Goal: Information Seeking & Learning: Compare options

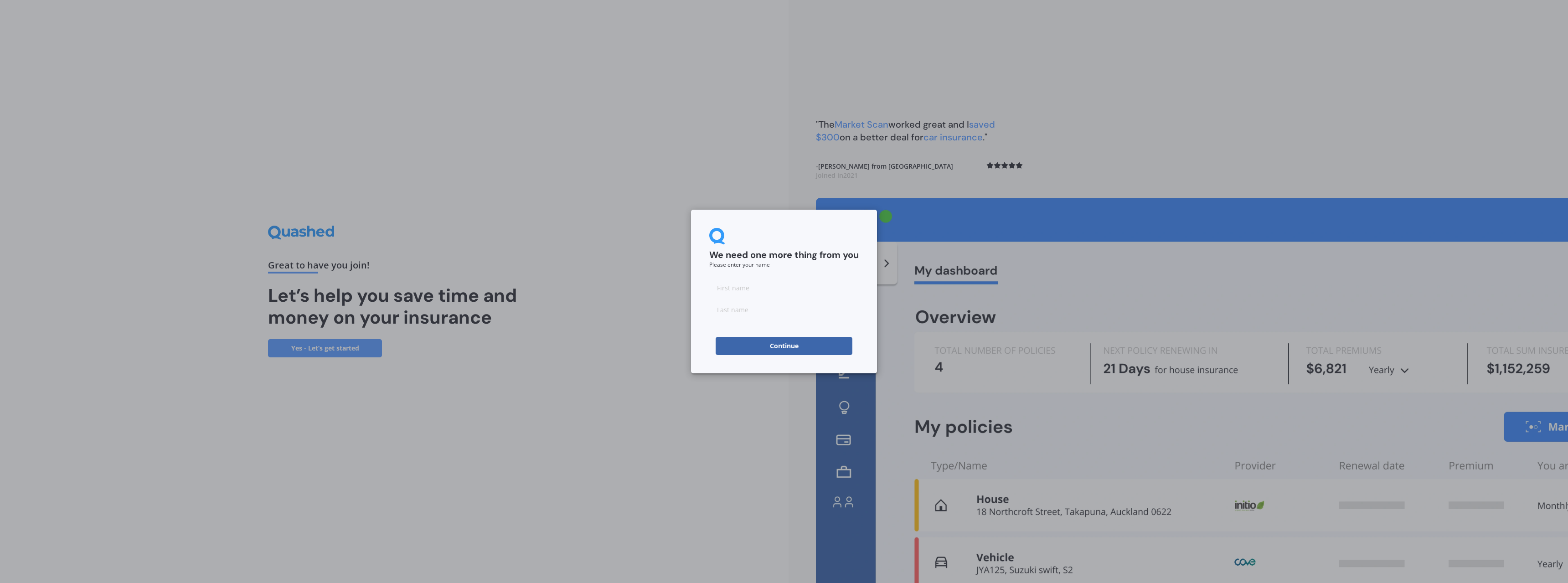
click at [754, 288] on input at bounding box center [784, 287] width 149 height 18
type input "Daisy"
click at [737, 307] on input at bounding box center [784, 309] width 149 height 18
type input "[PERSON_NAME]"
click at [734, 344] on button "Continue" at bounding box center [783, 346] width 137 height 18
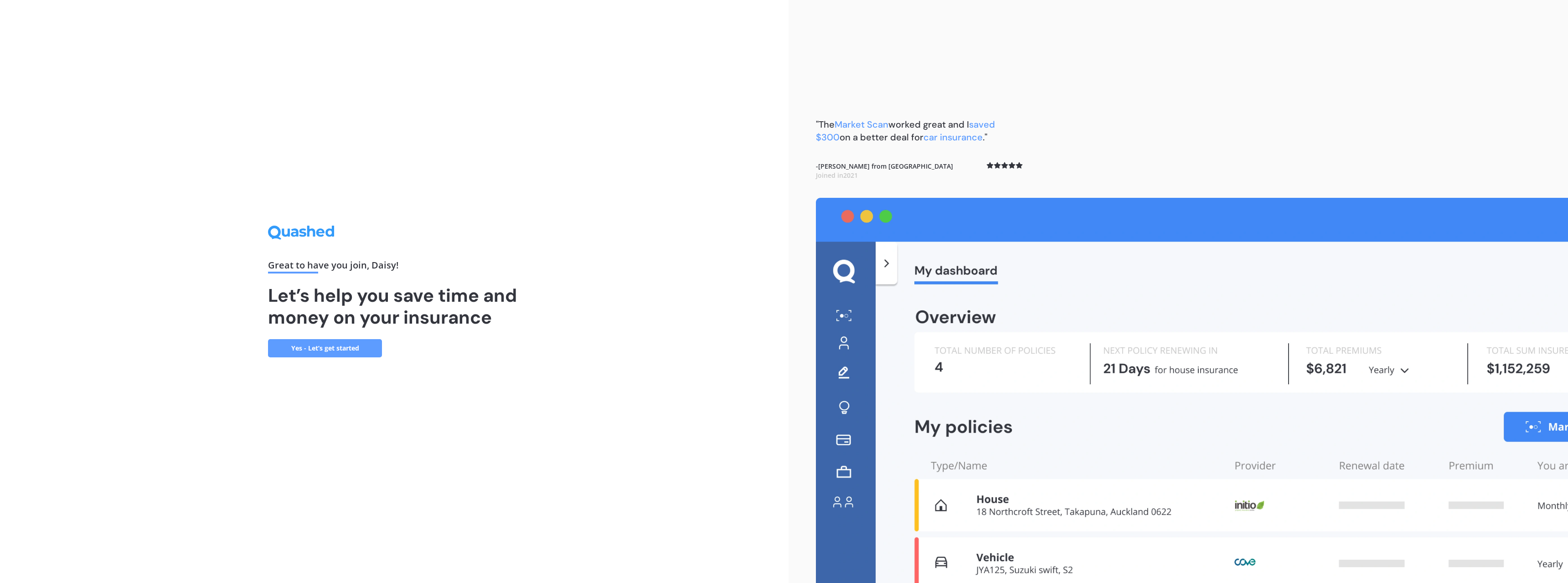
click at [332, 350] on link "Yes - Let’s get started" at bounding box center [326, 348] width 114 height 18
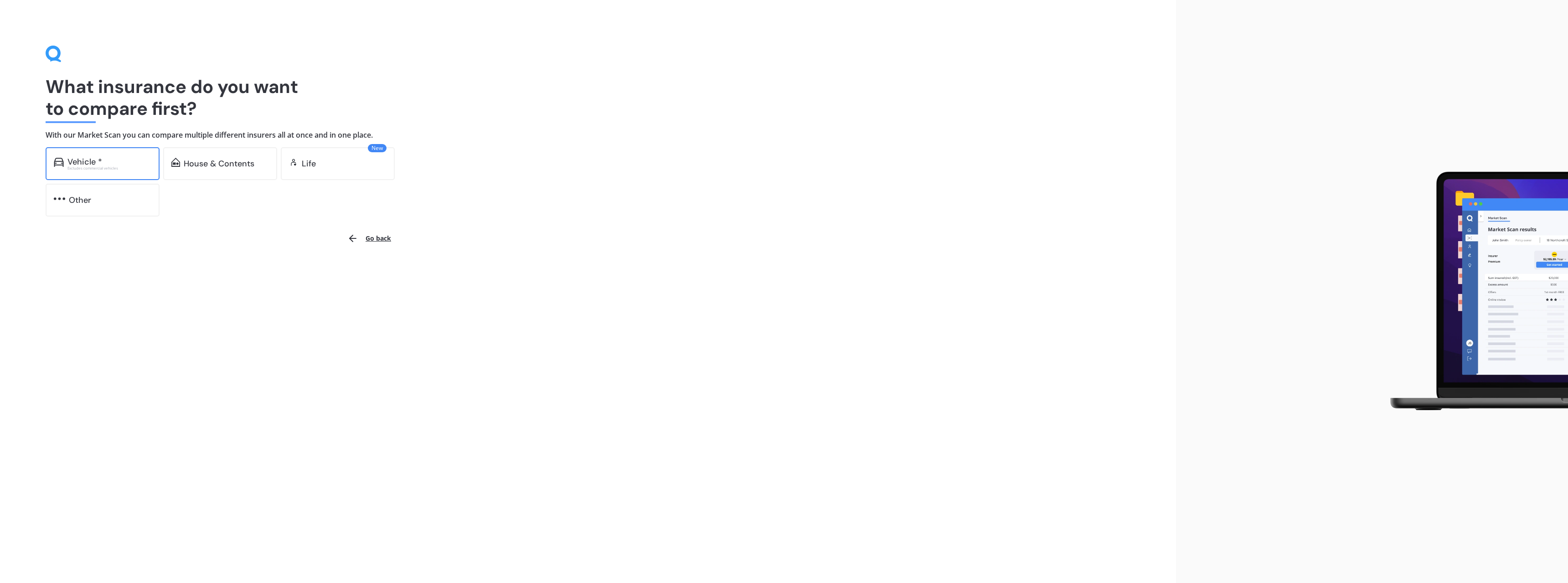
click at [92, 158] on div "Vehicle *" at bounding box center [85, 161] width 35 height 9
click at [214, 167] on div "House & Contents" at bounding box center [219, 163] width 71 height 9
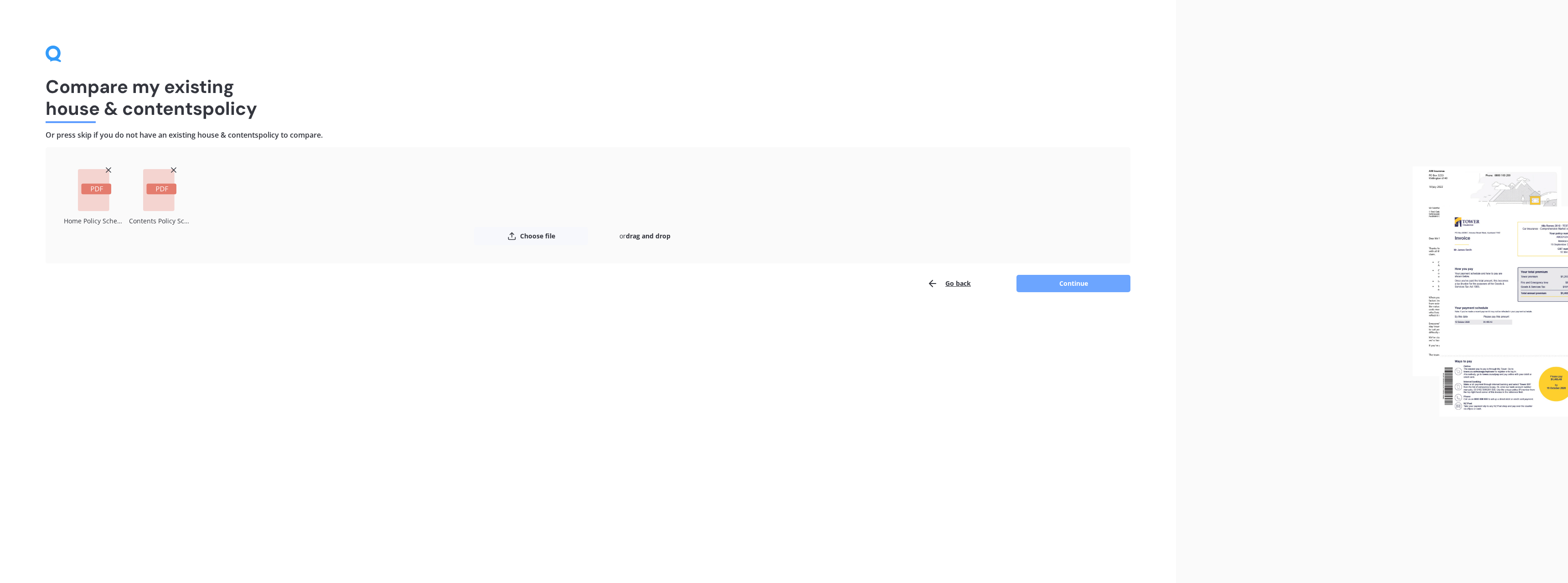
click at [1069, 280] on button "Continue" at bounding box center [1074, 284] width 114 height 17
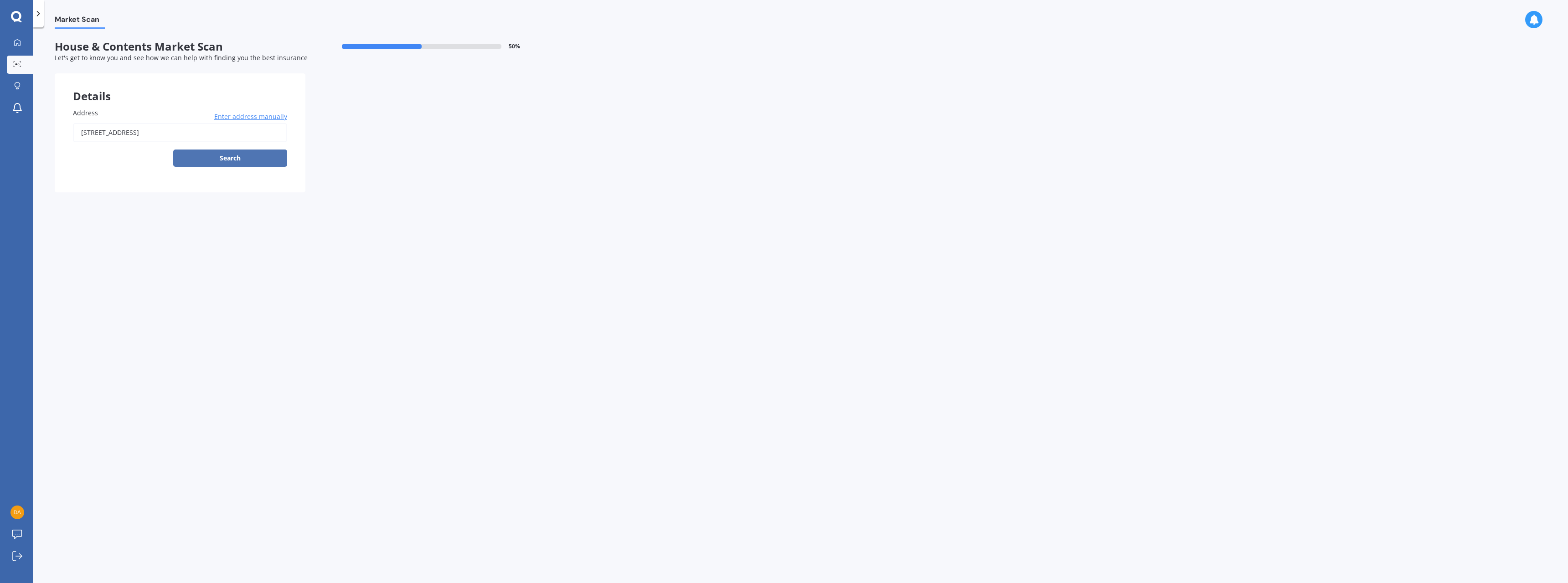
click at [243, 158] on button "Search" at bounding box center [231, 158] width 114 height 17
type input "[STREET_ADDRESS]"
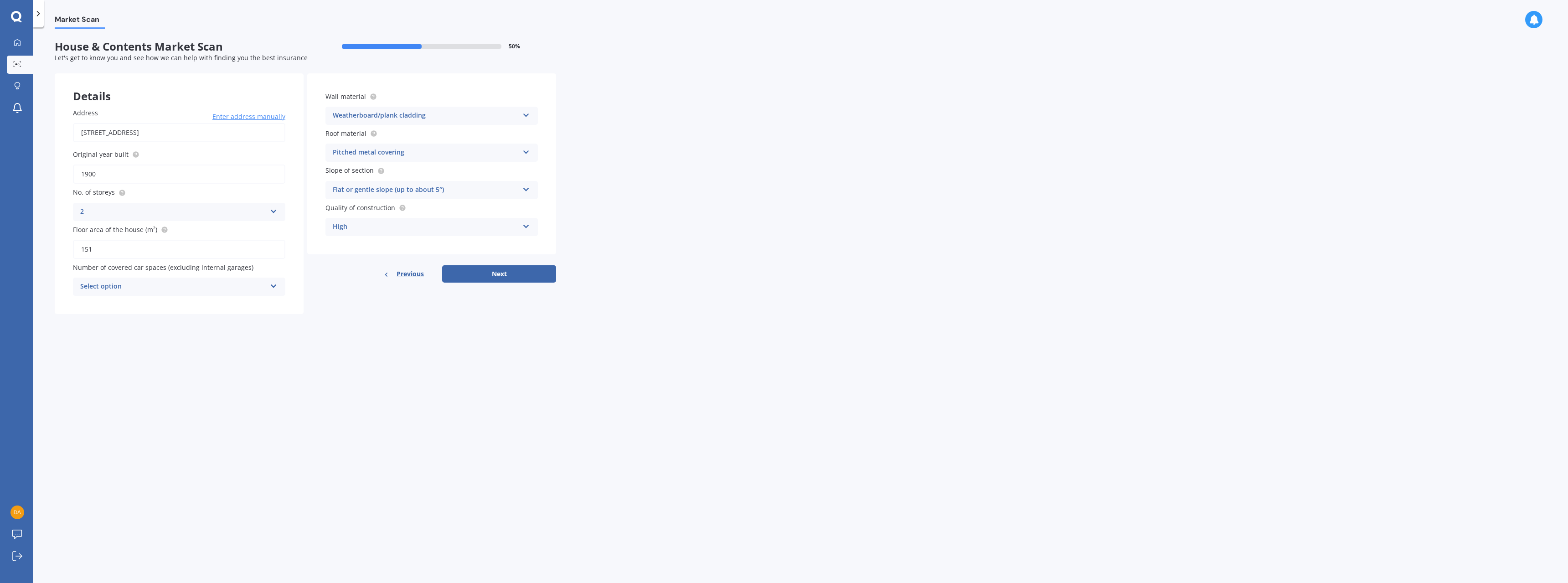
click at [272, 210] on icon at bounding box center [273, 209] width 8 height 7
click at [248, 231] on div "1" at bounding box center [179, 230] width 211 height 16
click at [98, 175] on input "1900" at bounding box center [178, 174] width 212 height 19
type input "1910"
click at [272, 284] on icon at bounding box center [273, 284] width 8 height 7
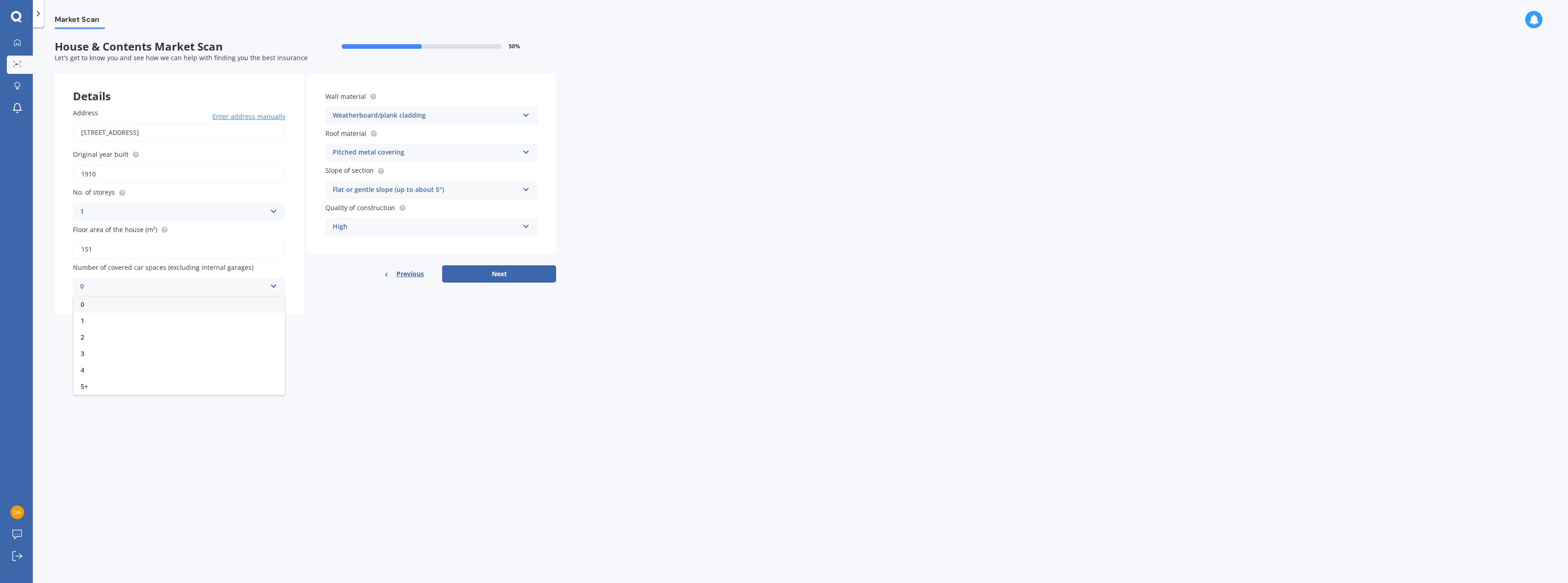
click at [253, 299] on div "0" at bounding box center [179, 304] width 211 height 16
click at [502, 272] on button "Next" at bounding box center [499, 274] width 114 height 17
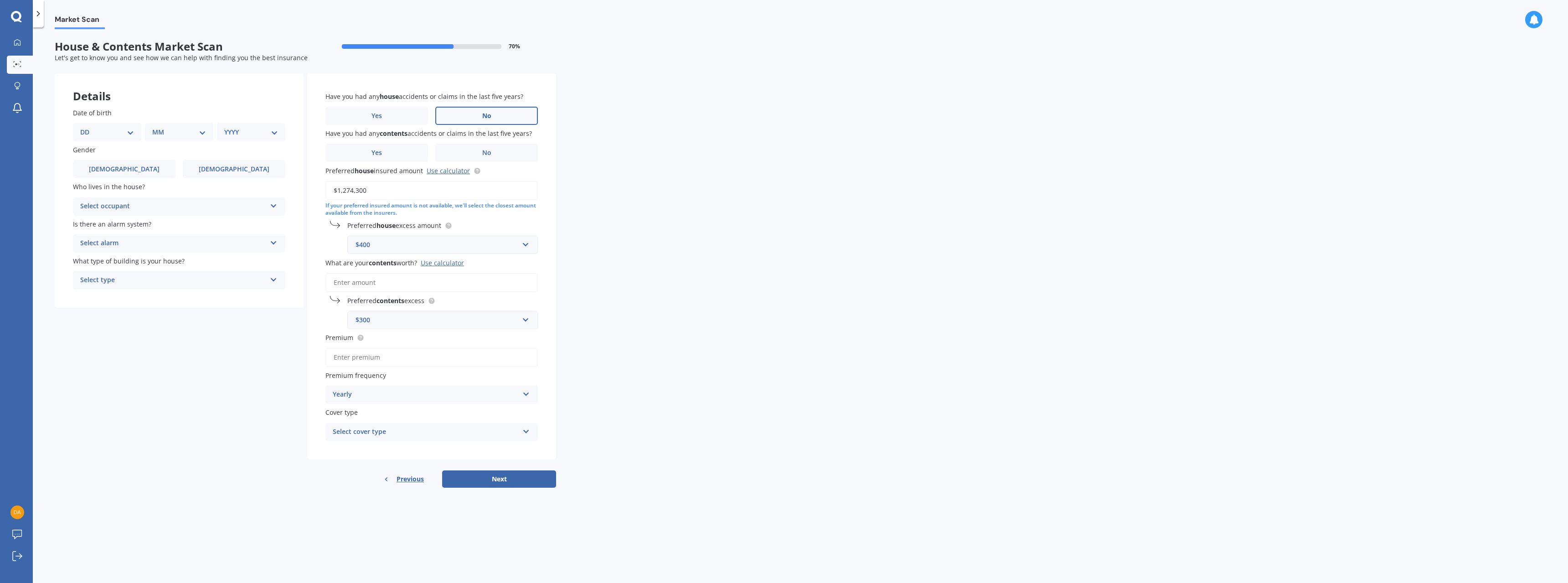
click at [503, 115] on label "No" at bounding box center [486, 115] width 103 height 18
click at [0, 0] on input "No" at bounding box center [0, 0] width 0 height 0
click at [490, 154] on span "No" at bounding box center [486, 153] width 9 height 8
click at [0, 0] on input "No" at bounding box center [0, 0] width 0 height 0
click at [383, 277] on input "What are your contents worth? Use calculator" at bounding box center [431, 283] width 212 height 19
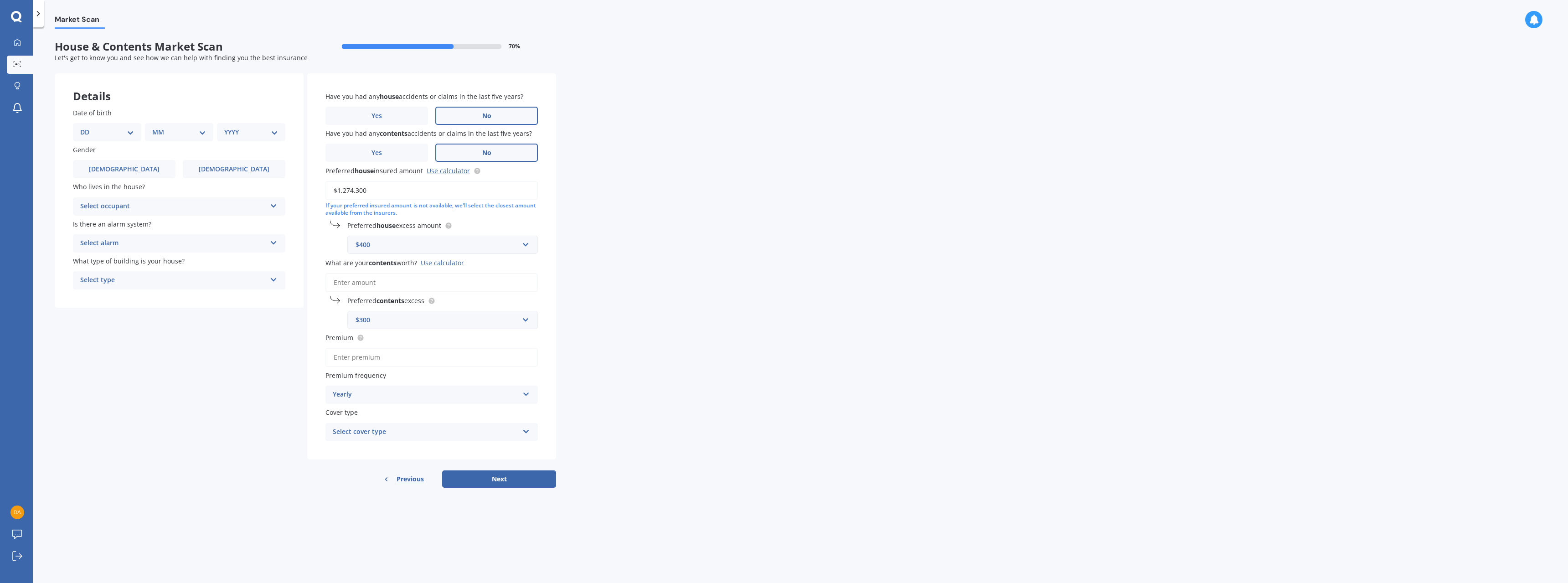
click at [449, 265] on div "Use calculator" at bounding box center [442, 262] width 44 height 9
click at [449, 273] on input "What are your contents worth? Use calculator" at bounding box center [431, 283] width 212 height 19
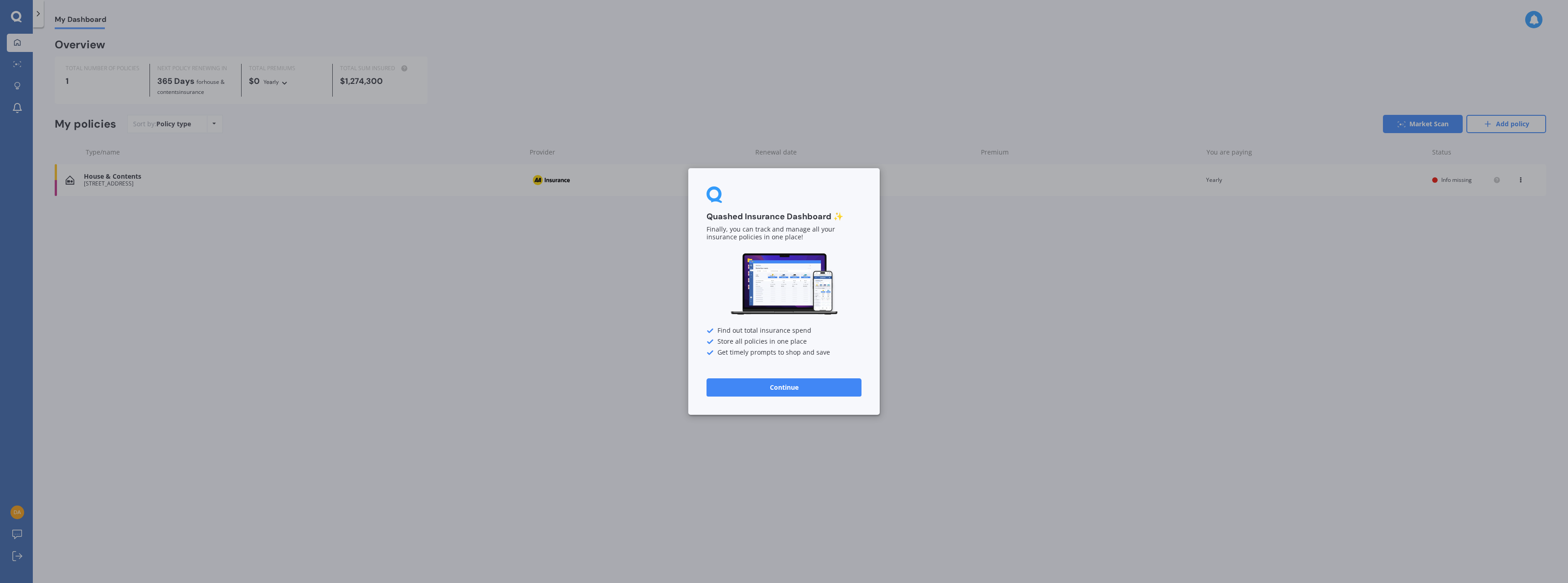
click at [792, 382] on button "Continue" at bounding box center [784, 386] width 155 height 18
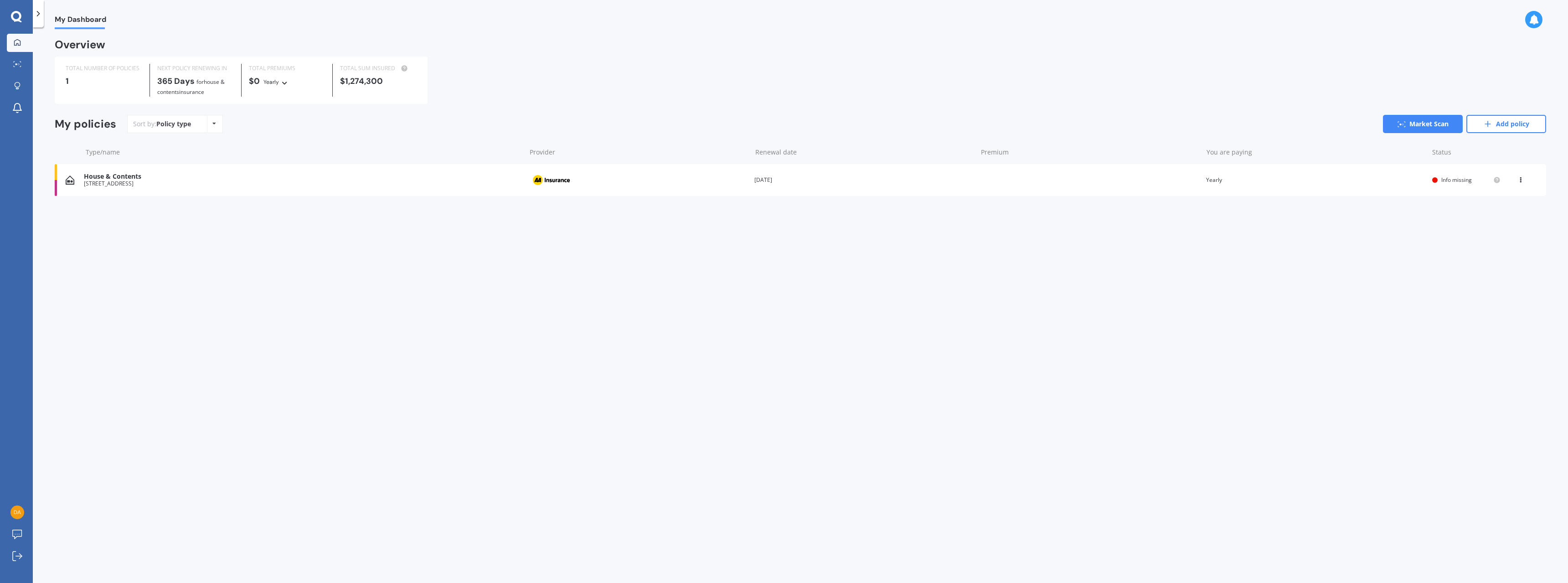
click at [152, 181] on div "[STREET_ADDRESS]" at bounding box center [302, 183] width 437 height 7
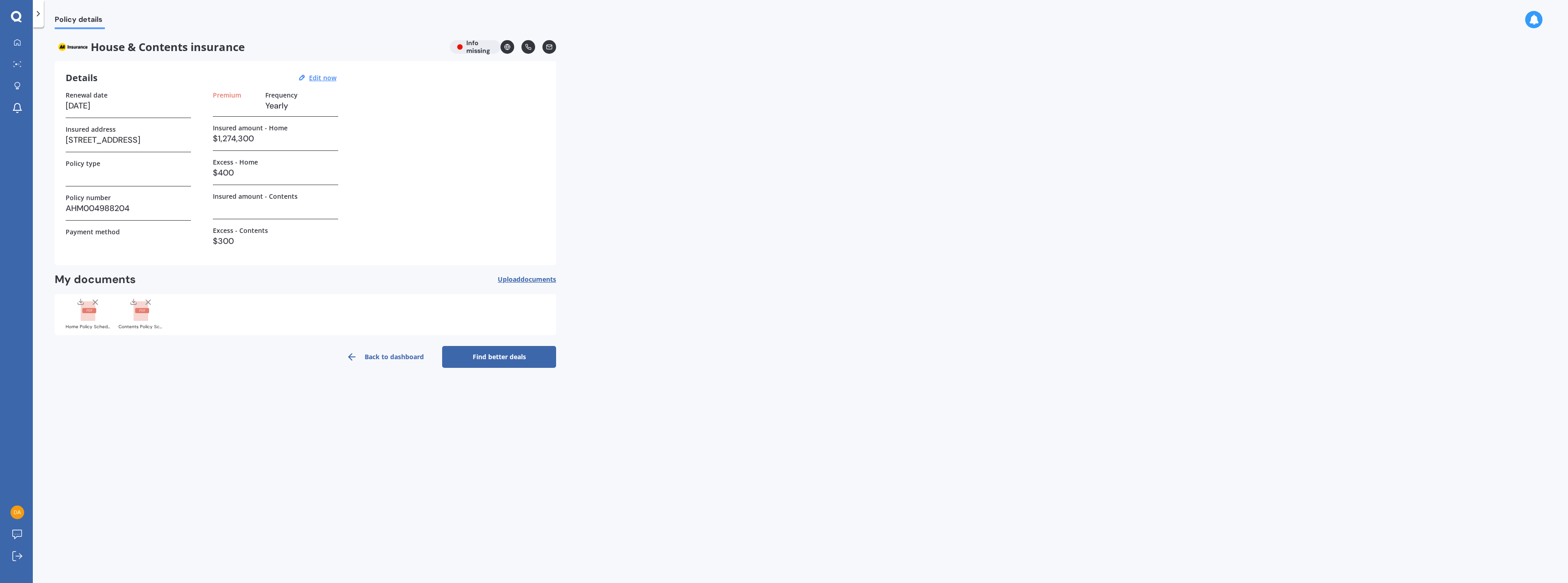
click at [473, 46] on div "House & Contents insurance Info missing" at bounding box center [304, 46] width 501 height 14
click at [323, 76] on u "Edit now" at bounding box center [323, 77] width 27 height 9
select select "23"
select select "09"
select select "2026"
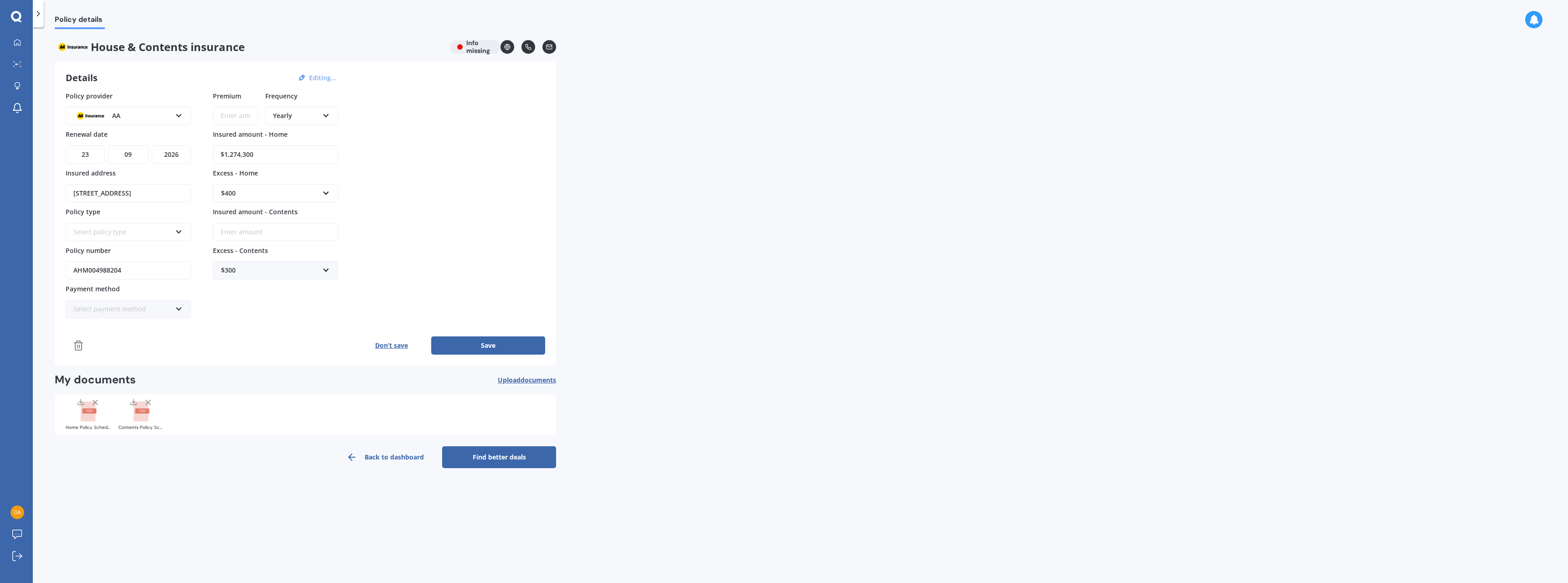
click at [267, 231] on input "Insured amount - Contents" at bounding box center [275, 231] width 125 height 18
click at [245, 233] on input "Insured amount - Contents" at bounding box center [275, 231] width 125 height 18
type input "$104,700"
click at [136, 234] on div "Select policy type" at bounding box center [122, 231] width 98 height 10
click at [212, 320] on div "Policy provider AA AA AMI AMP ANZ ASB Ando BNZ Co-Operative Bank FMG Initio Kiw…" at bounding box center [305, 223] width 480 height 263
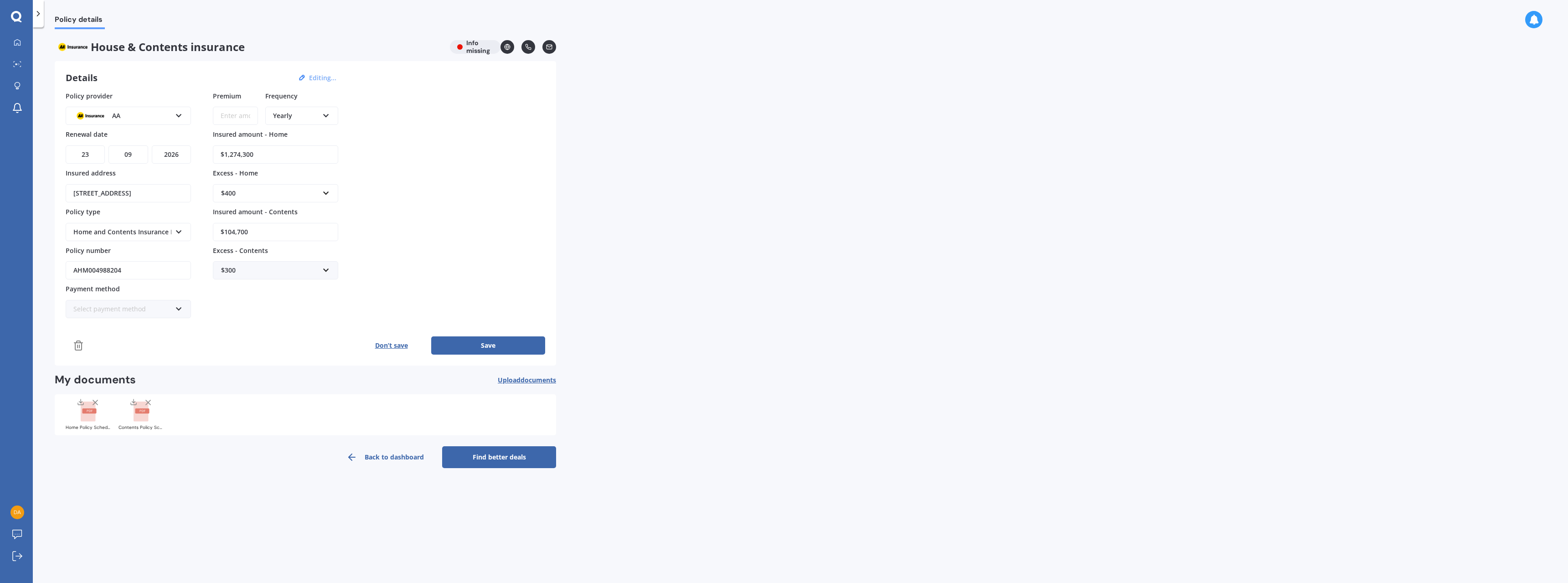
click at [156, 228] on div "Home and Contents Insurance Package" at bounding box center [122, 231] width 98 height 10
click at [239, 334] on div "Policy provider AA AA AMI AMP ANZ ASB Ando BNZ Co-Operative Bank FMG Initio Kiw…" at bounding box center [305, 223] width 480 height 263
click at [181, 230] on icon at bounding box center [179, 230] width 8 height 7
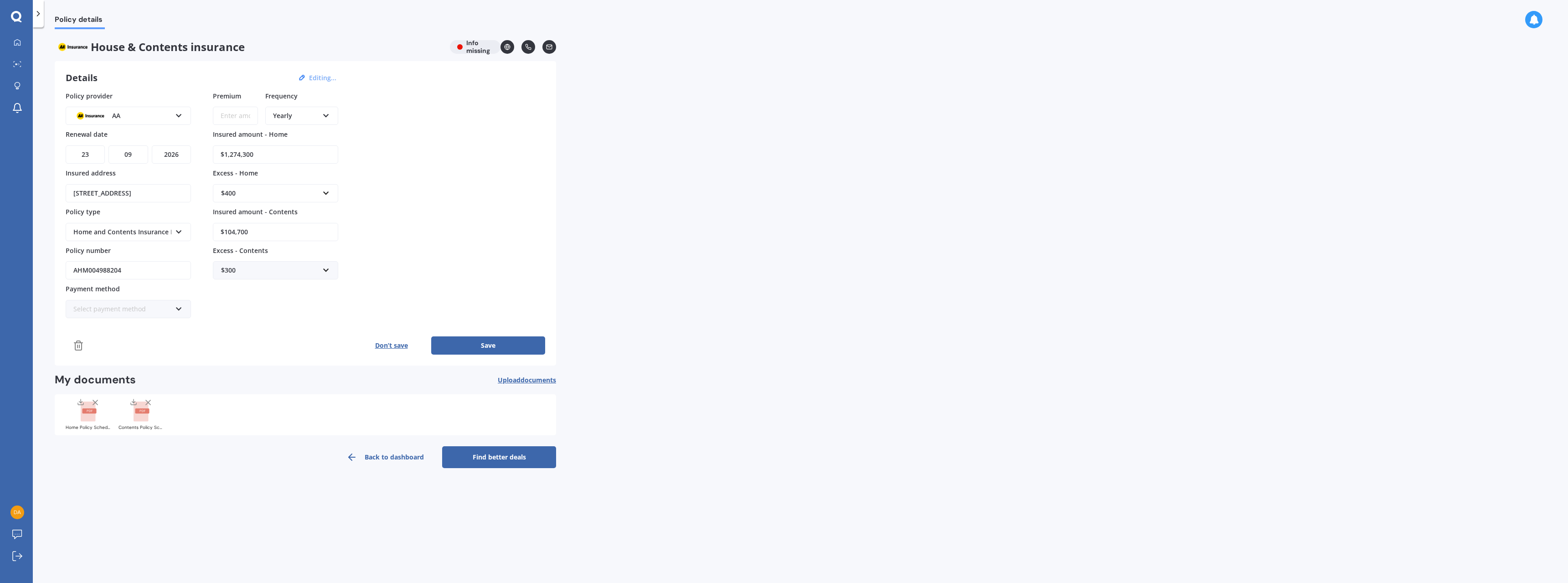
click at [230, 332] on div "Policy provider AA AA AMI AMP ANZ ASB Ando BNZ Co-Operative Bank FMG Initio Kiw…" at bounding box center [305, 223] width 480 height 263
click at [179, 308] on icon at bounding box center [179, 307] width 8 height 7
click at [162, 342] on span "Direct debit - credit/debit card" at bounding box center [120, 342] width 93 height 9
click at [178, 308] on icon at bounding box center [179, 307] width 8 height 7
click at [252, 335] on div "Policy provider AA AA AMI AMP ANZ ASB Ando BNZ Co-Operative Bank FMG Initio Kiw…" at bounding box center [305, 223] width 480 height 263
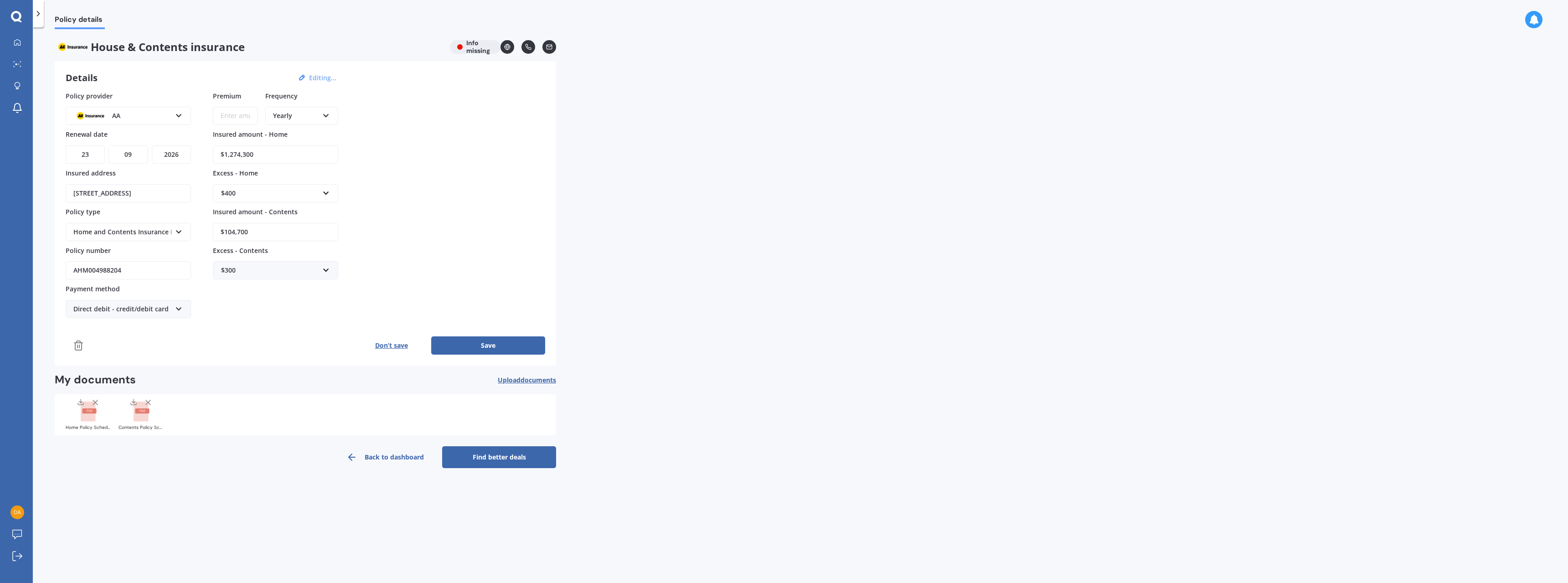
click at [392, 453] on link "Back to dashboard" at bounding box center [386, 456] width 114 height 22
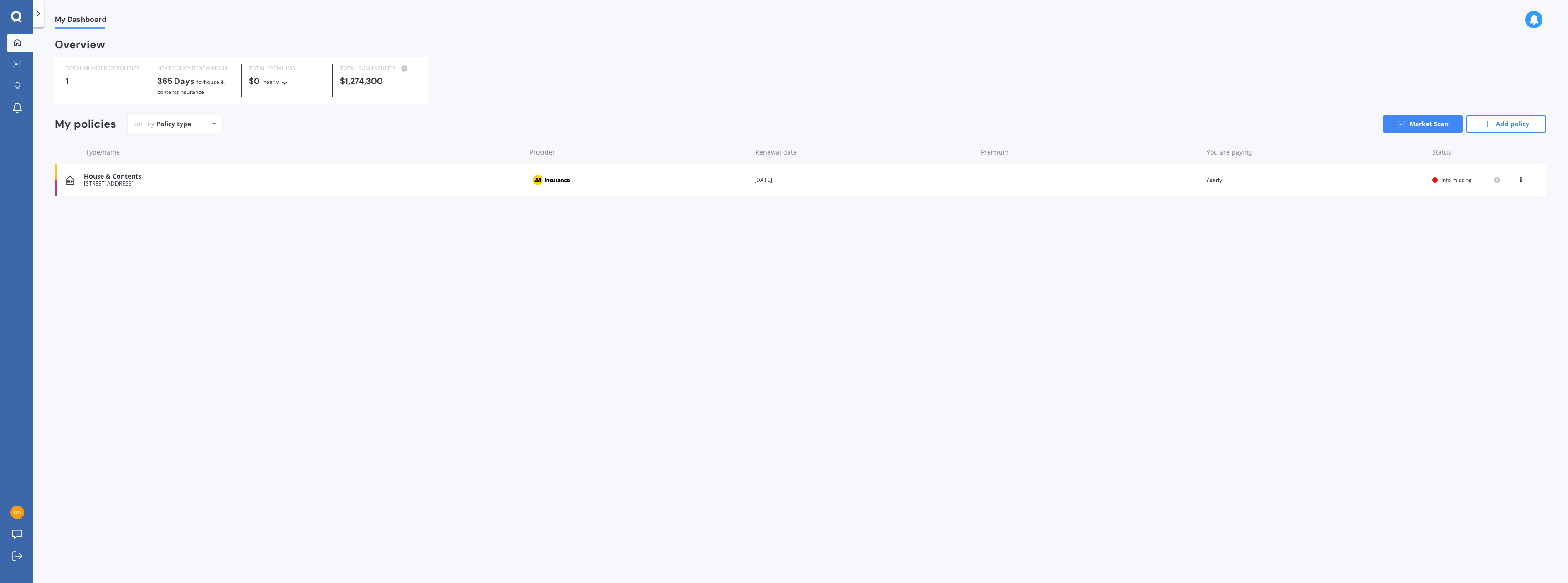
click at [235, 185] on div "[STREET_ADDRESS]" at bounding box center [302, 183] width 437 height 7
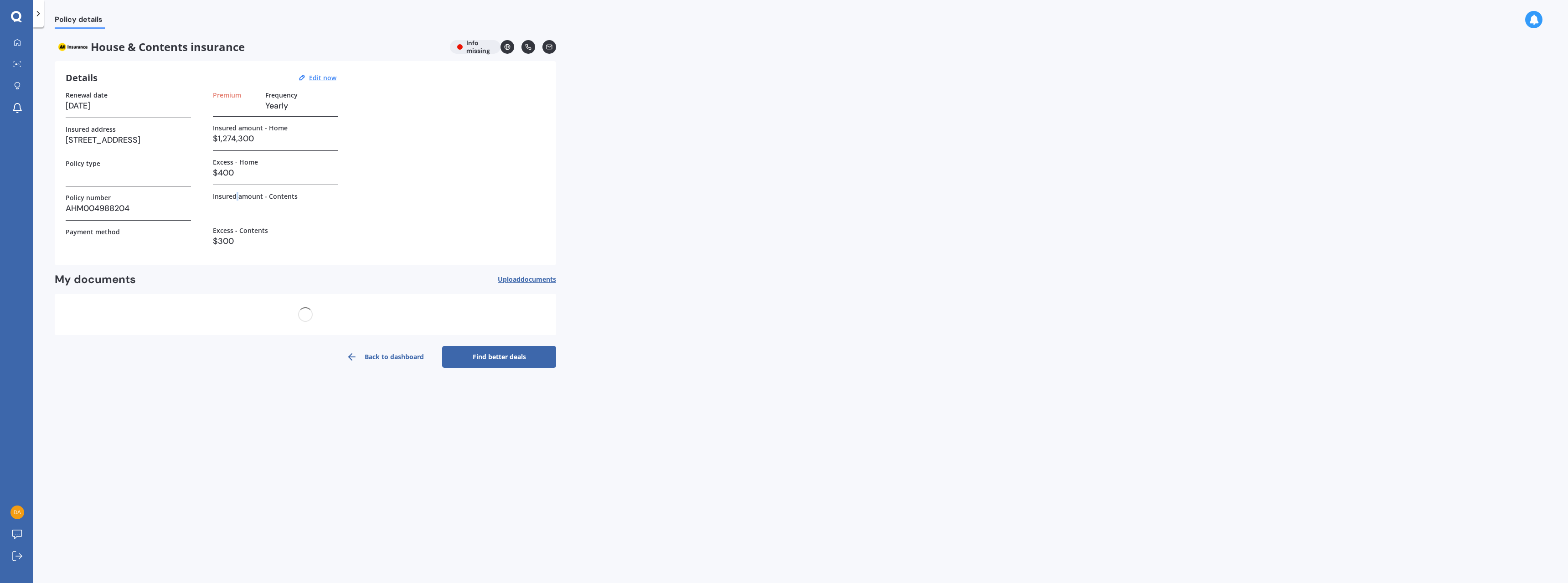
click at [235, 185] on div "Premium Frequency Yearly Insured amount - Home $1,274,300 Excess - Home $400 In…" at bounding box center [275, 172] width 125 height 163
click at [534, 280] on span "documents" at bounding box center [538, 279] width 36 height 9
click at [204, 311] on div "Home Policy Schedule AHM004988192.pdf Contents Policy Schedule AHM004988204.pdf" at bounding box center [304, 314] width 501 height 41
drag, startPoint x: 204, startPoint y: 311, endPoint x: 738, endPoint y: 573, distance: 594.8
click at [738, 573] on div "Policy details House & Contents insurance Info missing Details Edit now Renewal…" at bounding box center [800, 306] width 1535 height 555
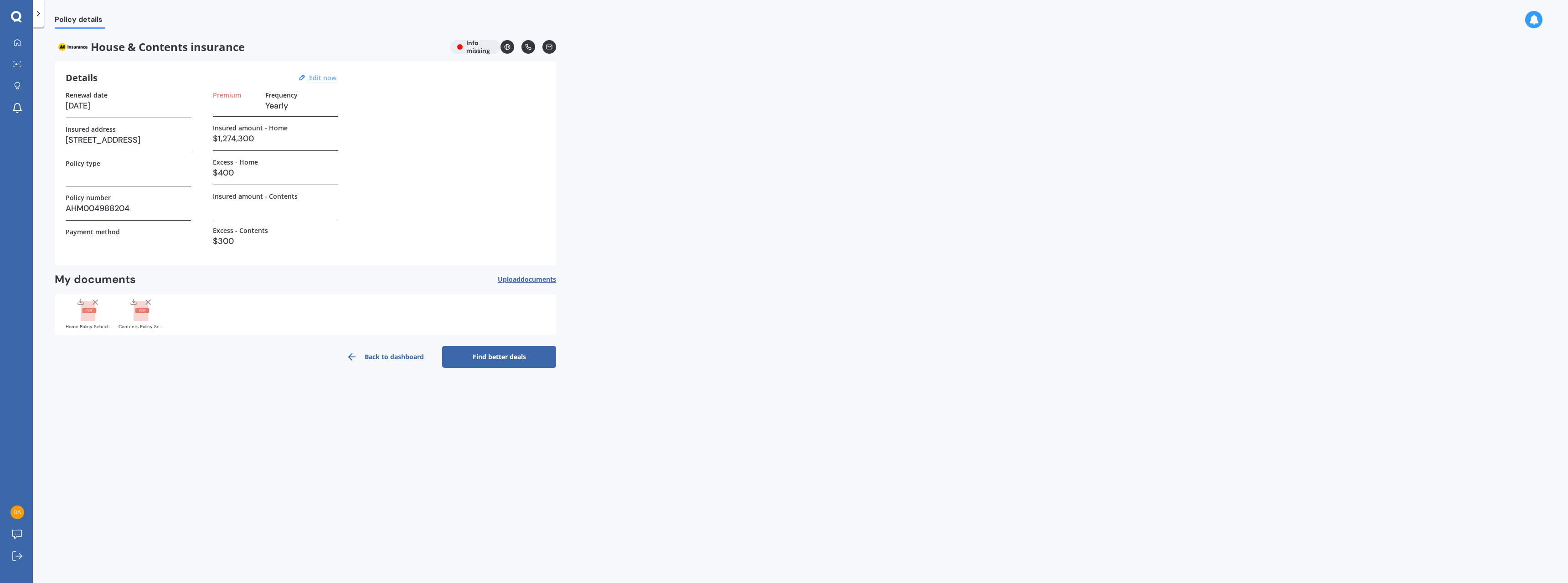
click at [319, 77] on u "Edit now" at bounding box center [323, 77] width 27 height 9
select select "23"
select select "09"
select select "2026"
